Goal: Task Accomplishment & Management: Complete application form

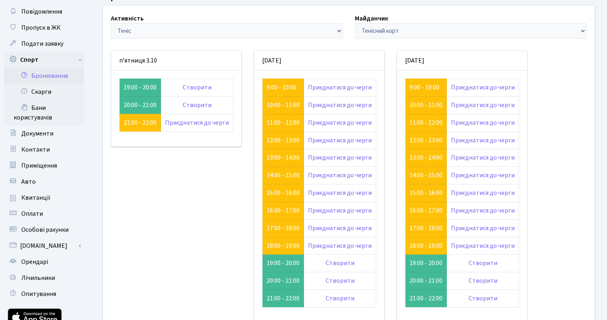
scroll to position [39, 0]
click at [191, 85] on link "Створити" at bounding box center [197, 87] width 29 height 9
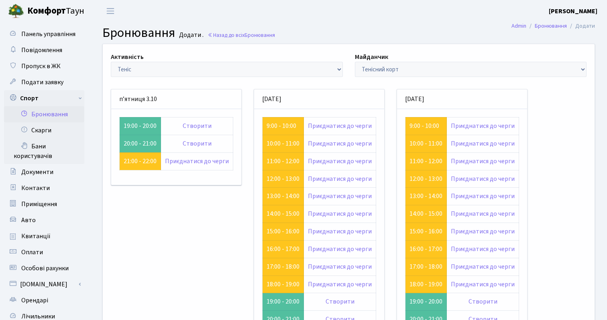
scroll to position [39, 0]
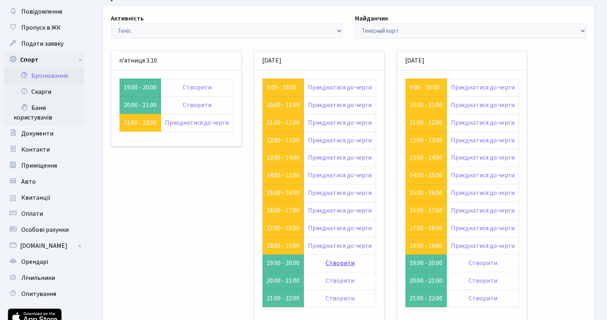
click at [341, 265] on link "Створити" at bounding box center [340, 263] width 29 height 9
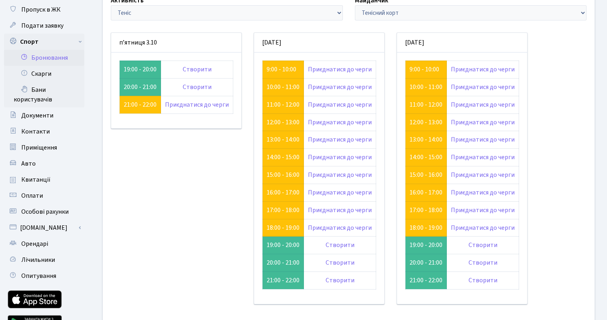
scroll to position [98, 0]
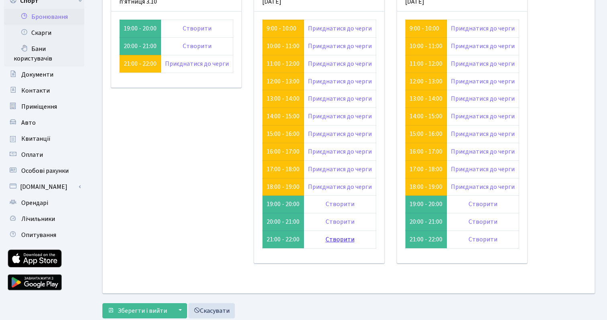
click at [348, 242] on link "Створити" at bounding box center [340, 239] width 29 height 9
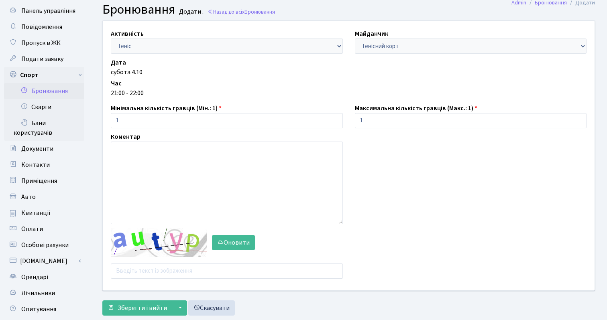
scroll to position [26, 0]
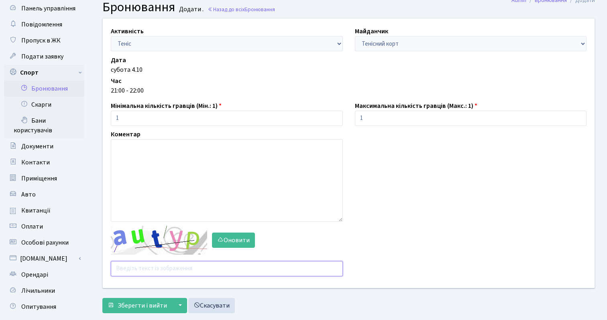
click at [142, 270] on input "text" at bounding box center [227, 268] width 232 height 15
type input "zqezr"
click at [145, 310] on span "Зберегти і вийти" at bounding box center [142, 305] width 49 height 9
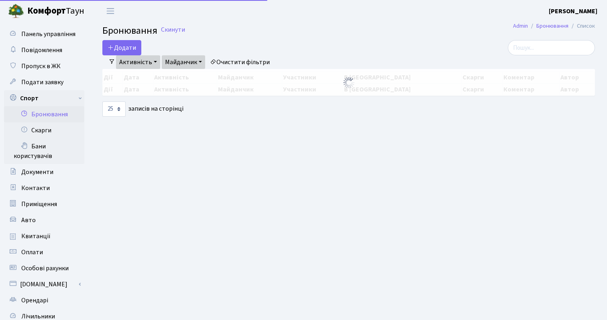
select select "25"
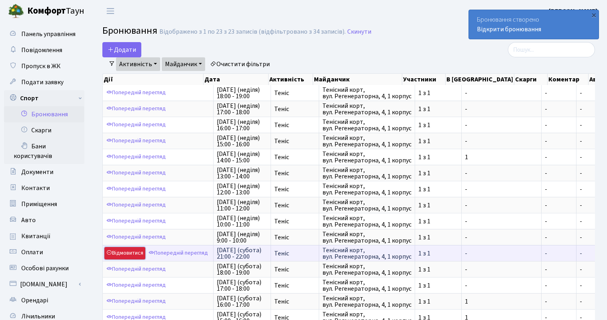
click at [125, 251] on link "Відмовитися" at bounding box center [124, 253] width 41 height 12
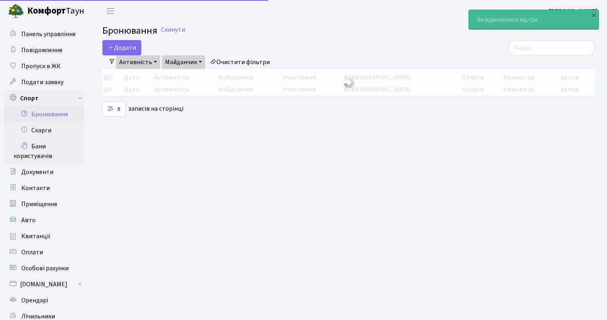
select select "25"
